Goal: Browse casually

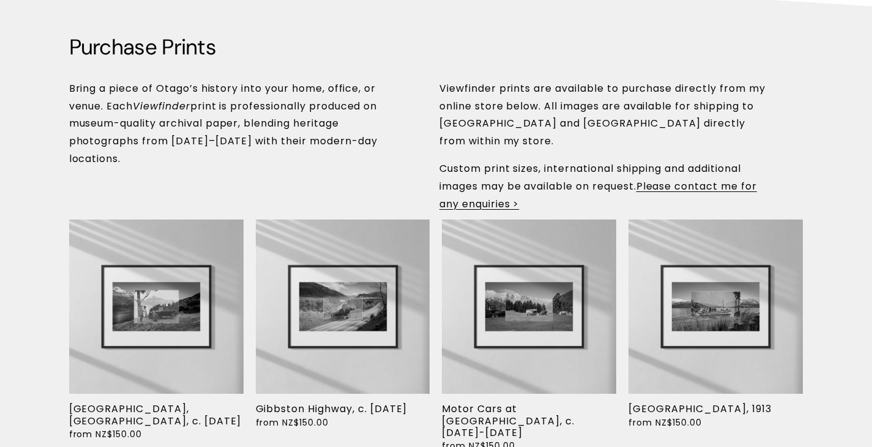
scroll to position [4050, 0]
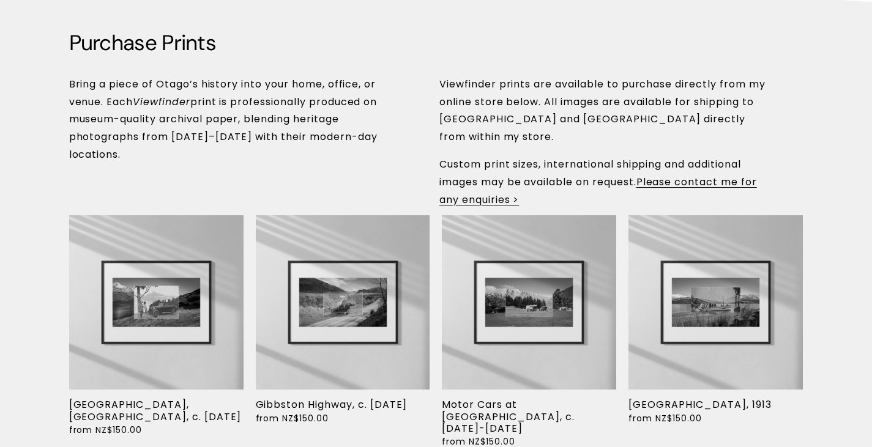
click at [370, 272] on div "Quick View" at bounding box center [343, 302] width 174 height 174
click at [332, 353] on span "Quick View" at bounding box center [343, 367] width 72 height 29
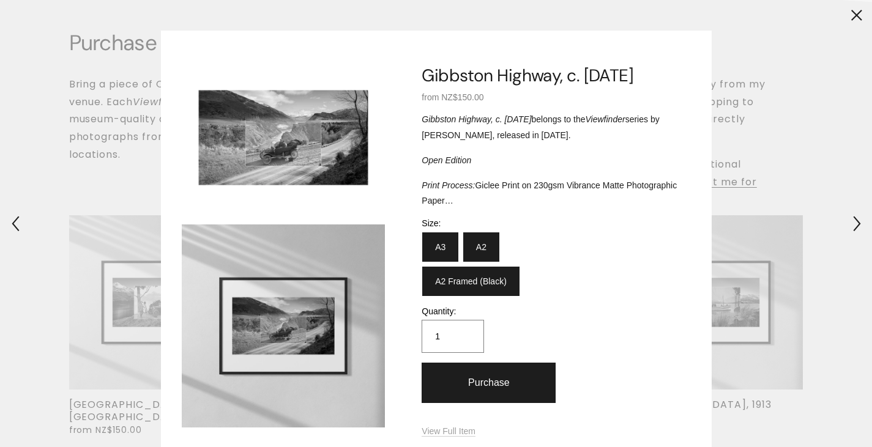
click at [759, 161] on div "× 1 / 2 Image 1 of 2 Image 2 of 2 Gibbston Highway, c. [DATE] from NZ$150.00 Gi…" at bounding box center [436, 223] width 872 height 447
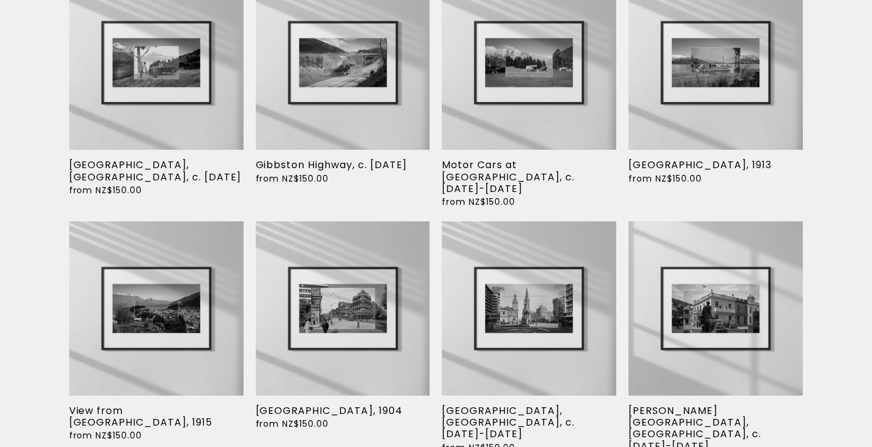
scroll to position [4296, 0]
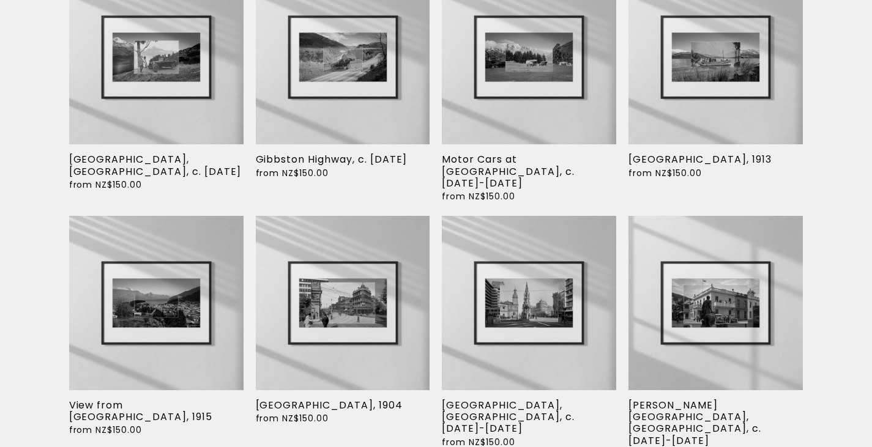
click at [687, 265] on div "Quick View" at bounding box center [716, 303] width 174 height 174
click at [699, 354] on span "Quick View" at bounding box center [716, 368] width 72 height 29
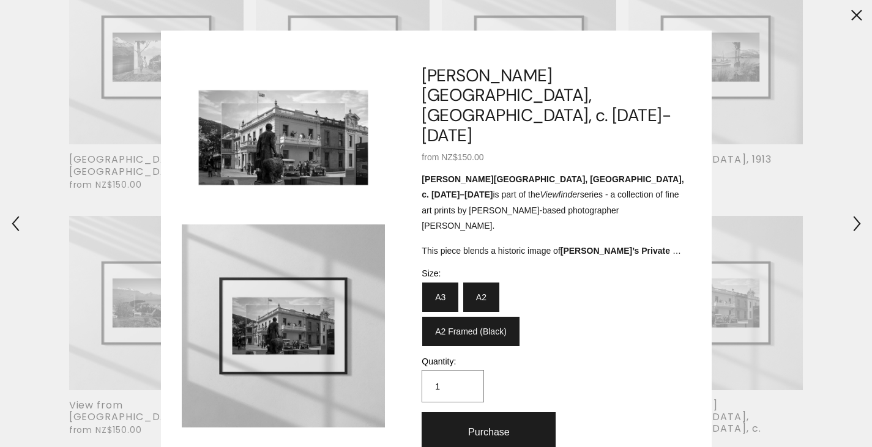
click at [662, 244] on p "This piece blends a historic image of [PERSON_NAME]’s Private Hotel in central …" at bounding box center [556, 251] width 268 height 15
click at [640, 70] on h3 "[PERSON_NAME][GEOGRAPHIC_DATA], [GEOGRAPHIC_DATA], c. [DATE]-[DATE]" at bounding box center [556, 106] width 268 height 80
click at [765, 105] on div "× 1 / 2 Image 1 of 2 Image 2 of 2 [PERSON_NAME][GEOGRAPHIC_DATA], [GEOGRAPHIC_D…" at bounding box center [436, 223] width 872 height 447
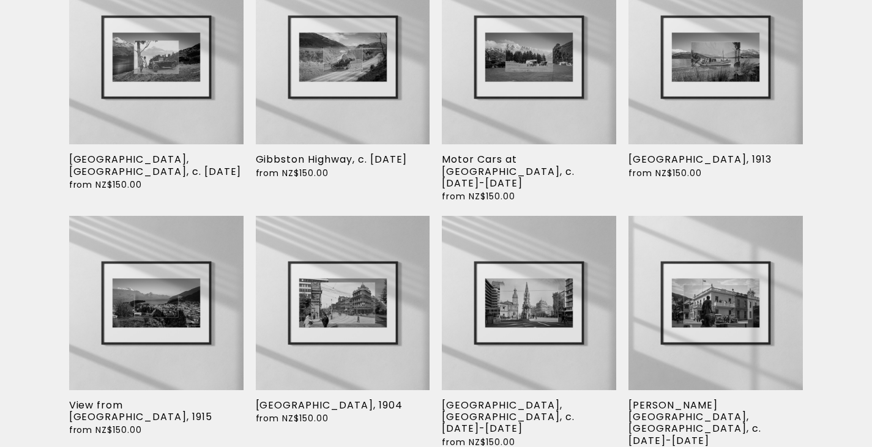
click at [716, 269] on div "Quick View" at bounding box center [716, 303] width 174 height 174
click at [660, 398] on link "[PERSON_NAME][GEOGRAPHIC_DATA], [GEOGRAPHIC_DATA], c. [DATE]-[DATE]" at bounding box center [695, 423] width 132 height 50
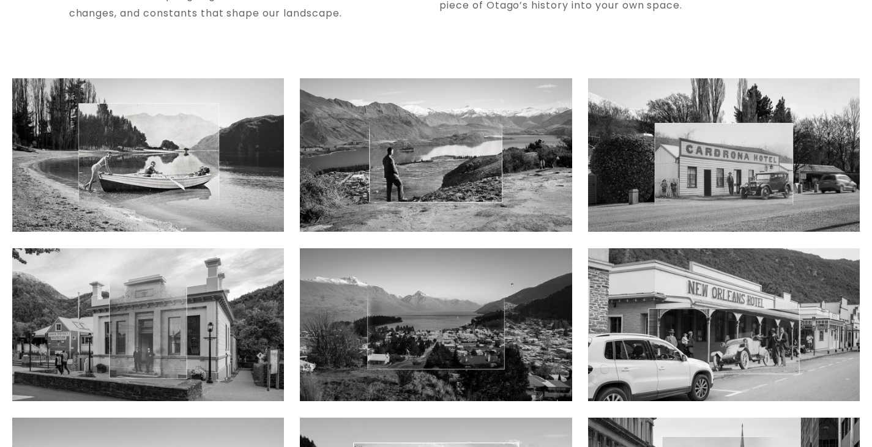
scroll to position [544, 0]
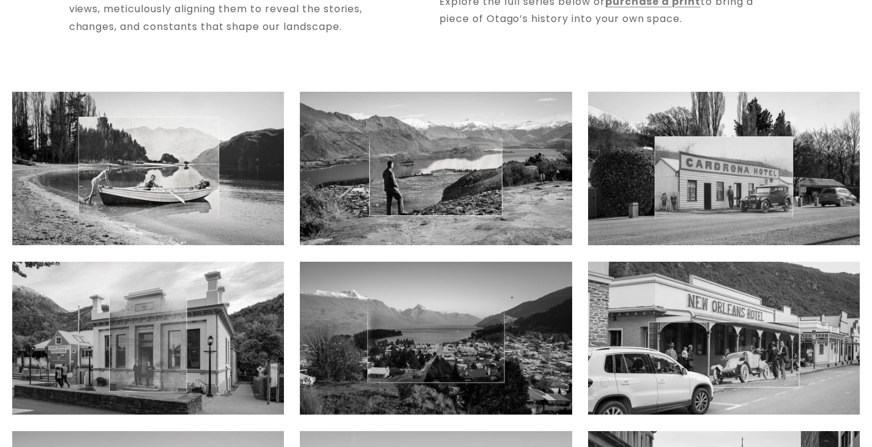
click at [236, 166] on img at bounding box center [148, 169] width 272 height 154
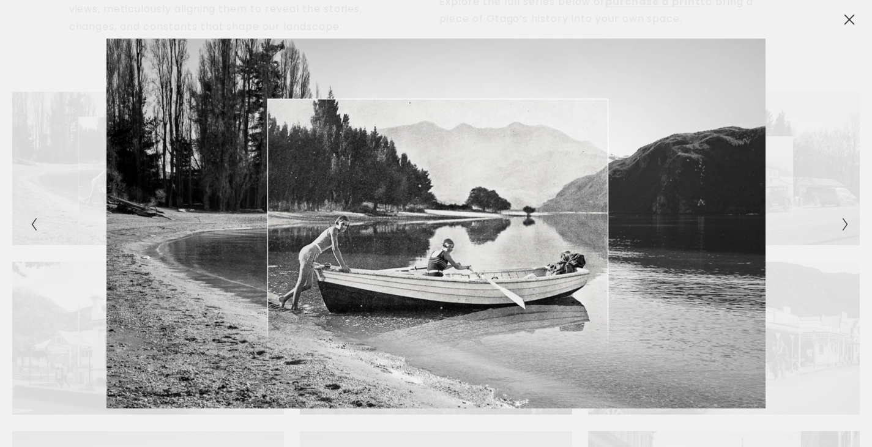
click at [648, 151] on div "Gallery" at bounding box center [641, 224] width 410 height 371
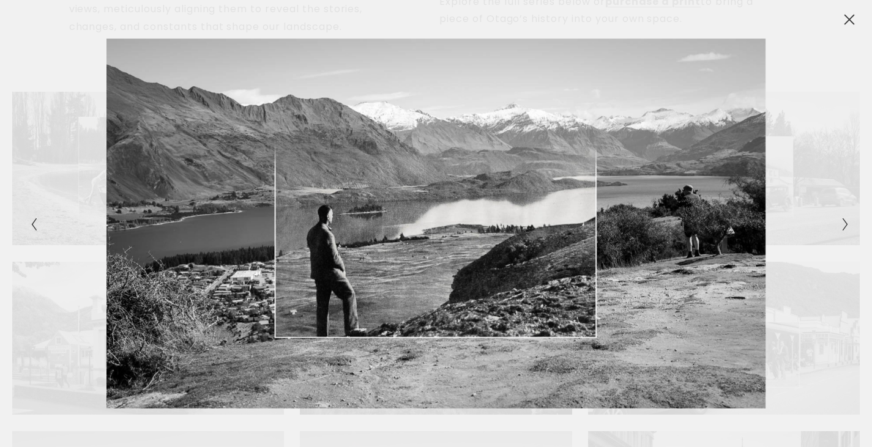
click at [847, 21] on icon "Close" at bounding box center [849, 19] width 12 height 12
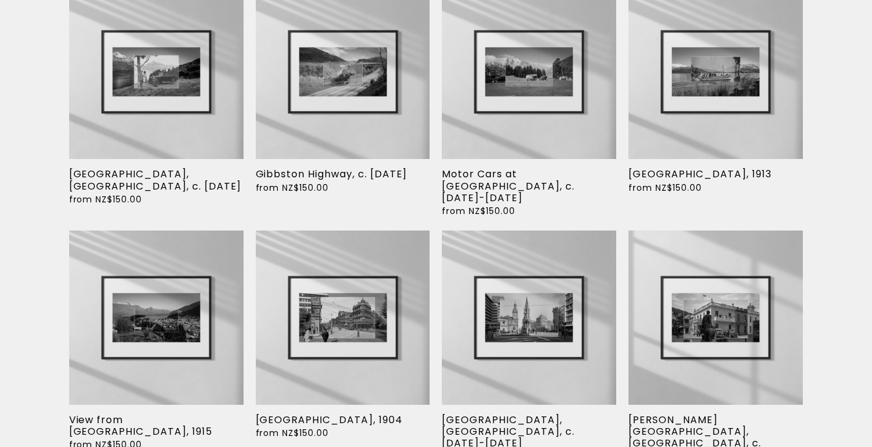
scroll to position [4296, 0]
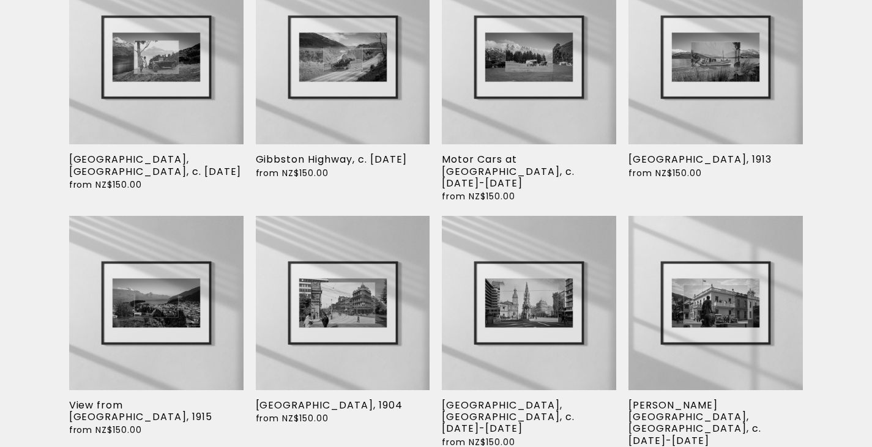
click at [560, 53] on div "Quick View" at bounding box center [529, 57] width 174 height 174
click at [545, 108] on span "Quick View" at bounding box center [529, 122] width 72 height 29
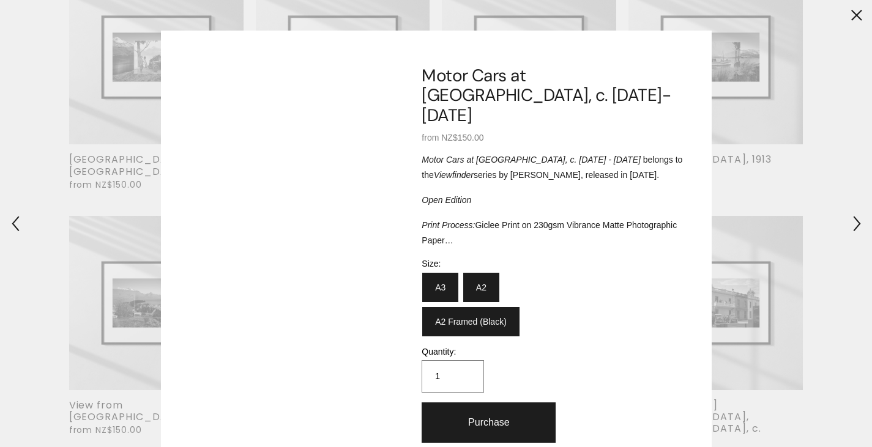
click at [857, 12] on icon "Close quick view" at bounding box center [857, 15] width 12 height 12
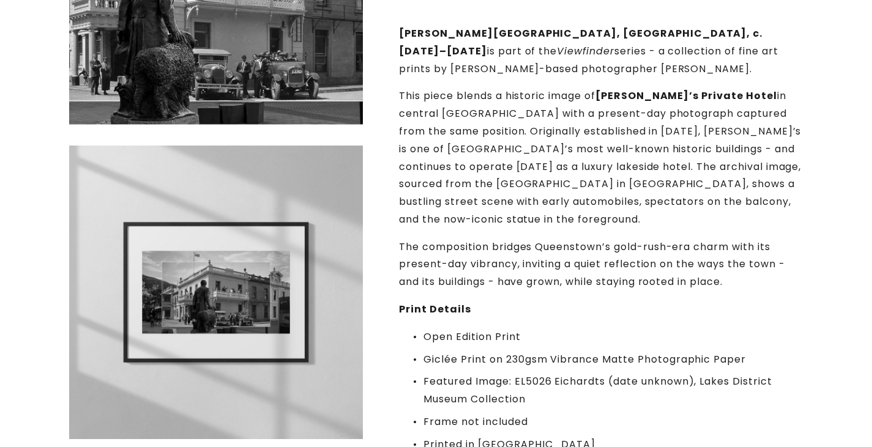
scroll to position [147, 0]
